Goal: Find specific page/section: Find specific page/section

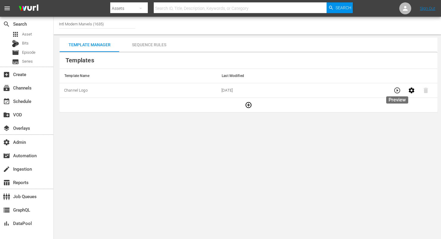
click at [398, 90] on icon "button" at bounding box center [396, 90] width 7 height 7
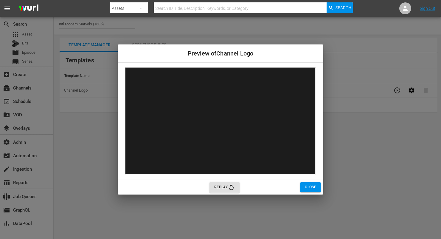
click at [308, 186] on span "Close" at bounding box center [310, 187] width 11 height 6
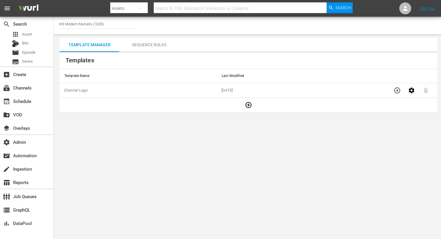
click at [182, 94] on td "Channel Logo" at bounding box center [138, 90] width 157 height 15
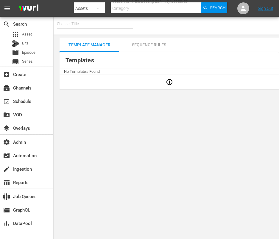
type input "Intl Modern Marvels (1635)"
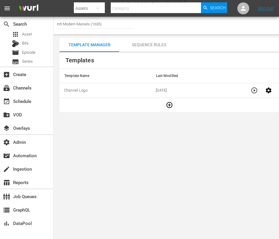
click at [233, 170] on body "menu Search By Assets Search ID, Title, Description, Keywords, or Category Sear…" at bounding box center [139, 119] width 279 height 239
click at [254, 89] on icon "button" at bounding box center [254, 90] width 7 height 7
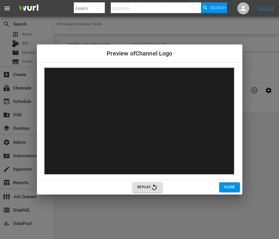
click at [225, 187] on span "Close" at bounding box center [229, 187] width 11 height 6
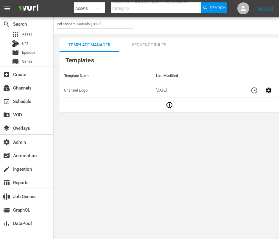
click at [184, 142] on body "menu Search By Assets Search ID, Title, Description, Keywords, or Category Sear…" at bounding box center [139, 119] width 279 height 239
click at [254, 92] on icon "button" at bounding box center [254, 90] width 7 height 7
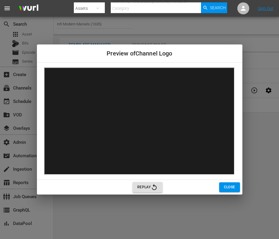
click at [224, 184] on span "Close" at bounding box center [229, 187] width 11 height 6
